Goal: Task Accomplishment & Management: Manage account settings

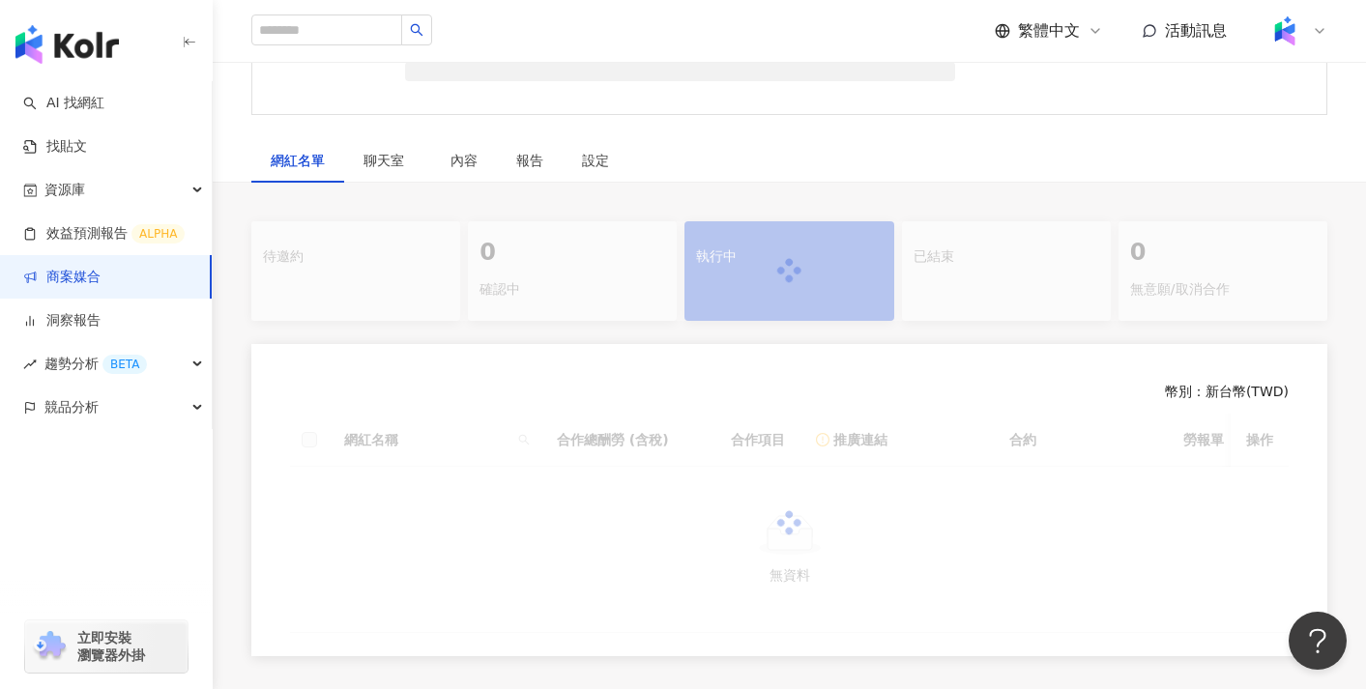
scroll to position [391, 0]
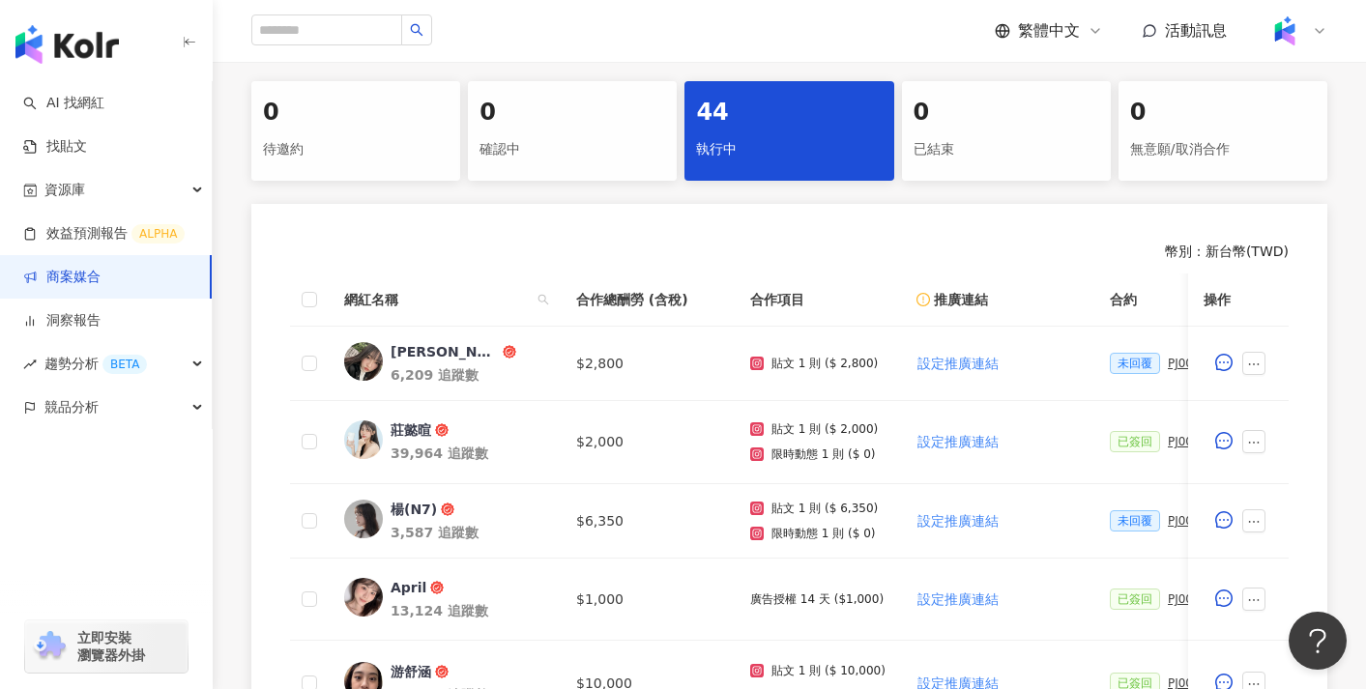
click at [1309, 28] on div at bounding box center [1297, 31] width 62 height 39
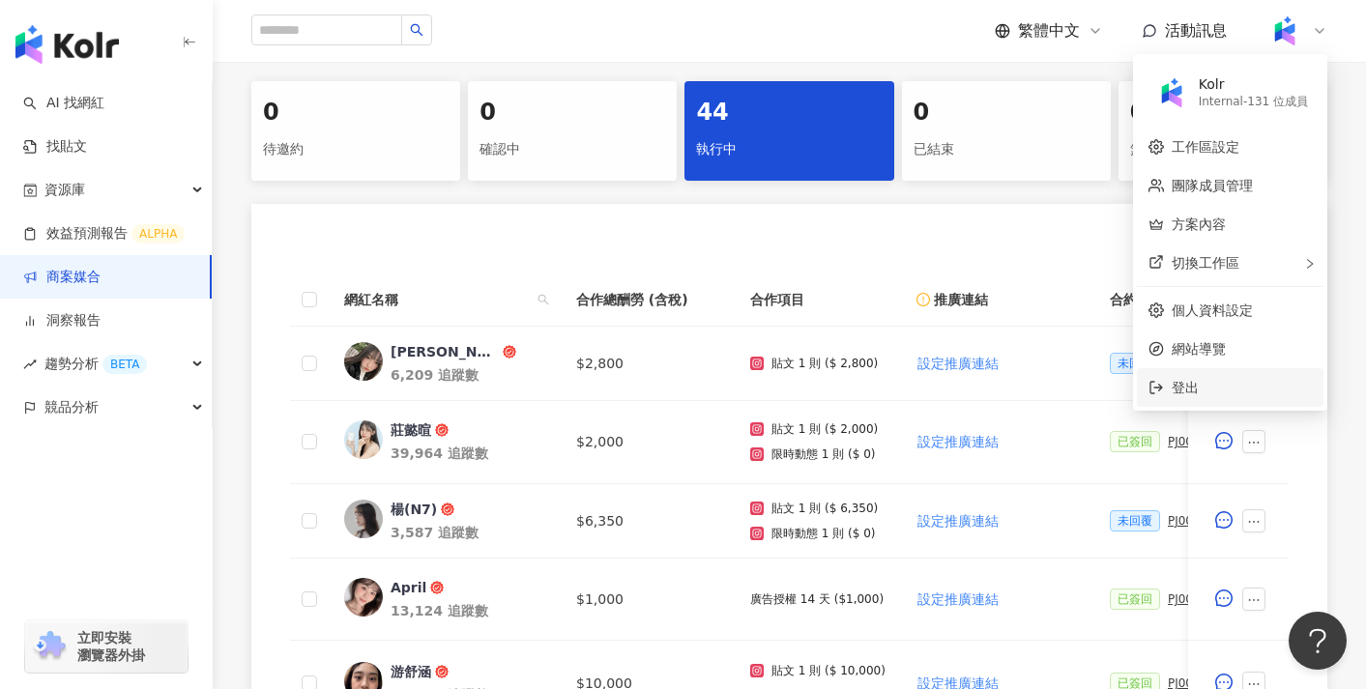
click at [1205, 385] on span "登出" at bounding box center [1242, 387] width 140 height 21
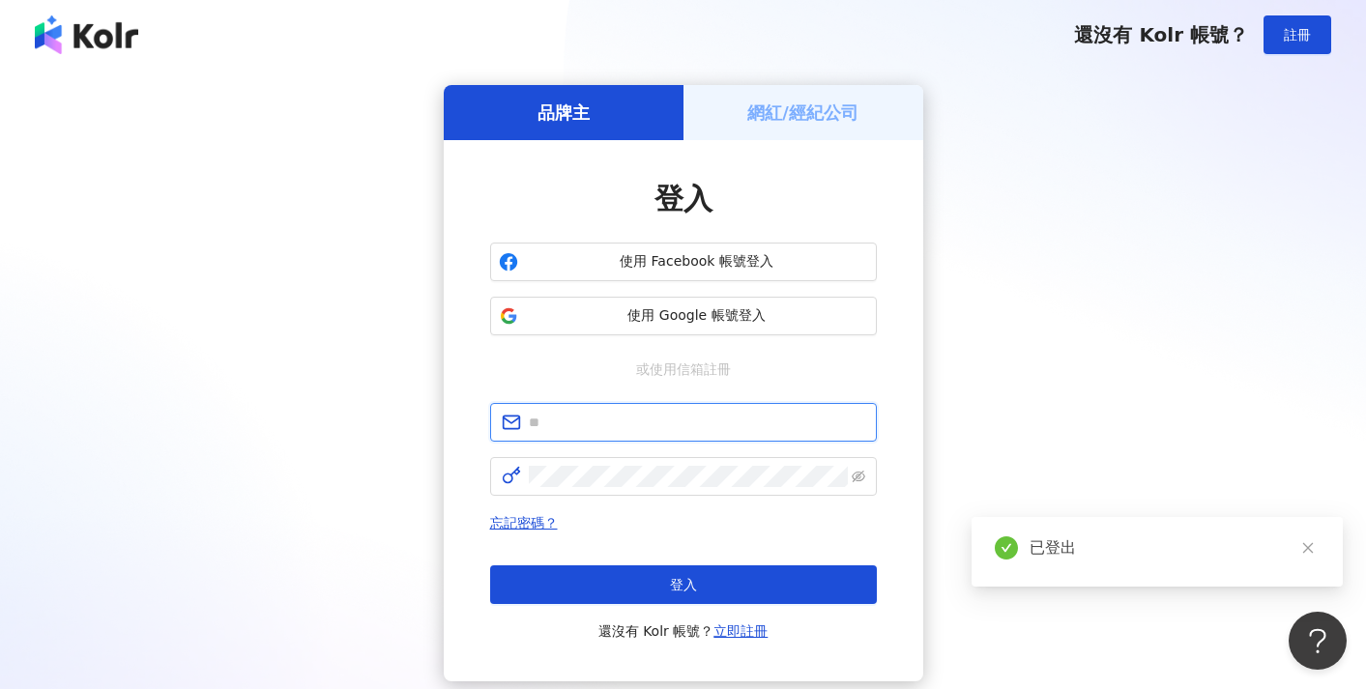
type input "**********"
